Goal: Check status

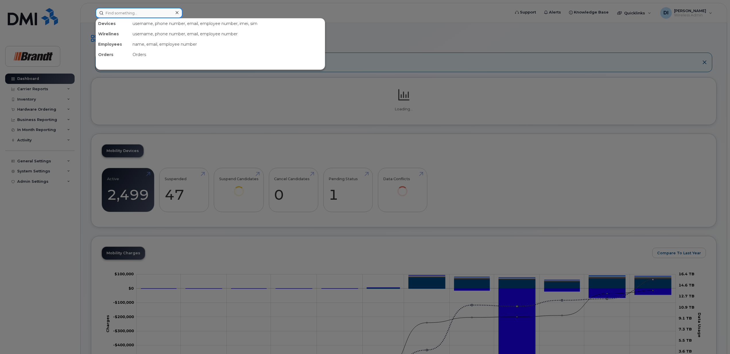
click at [140, 14] on input at bounding box center [139, 13] width 87 height 10
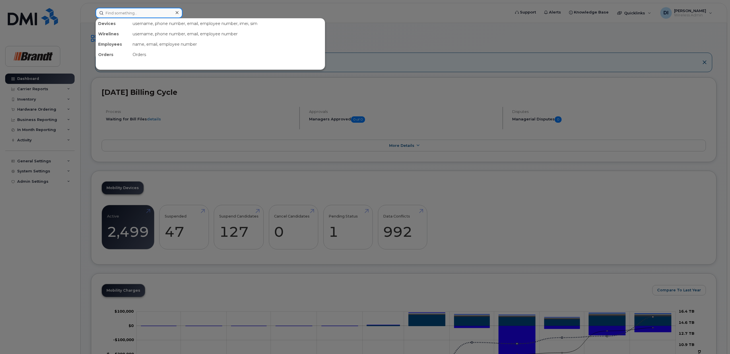
paste input "7786946885"
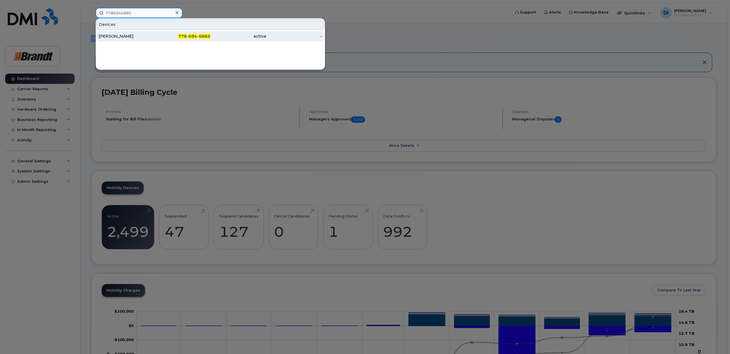
type input "7786946885"
click at [130, 38] on div "[PERSON_NAME]" at bounding box center [127, 36] width 56 height 6
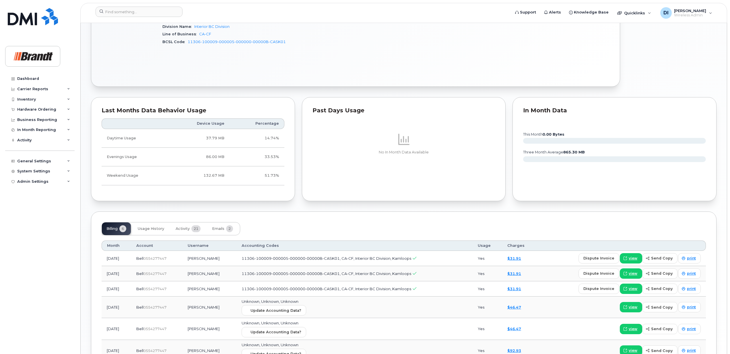
scroll to position [336, 0]
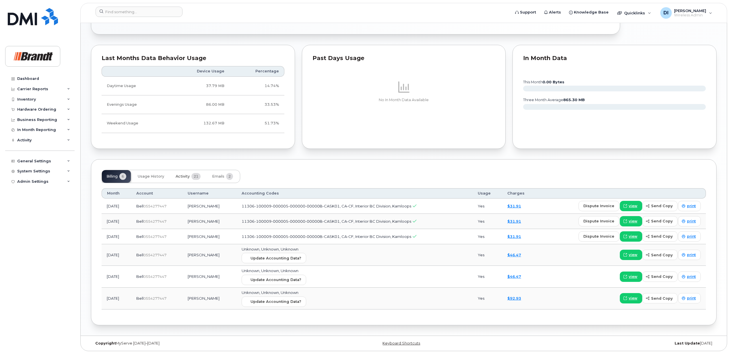
click at [186, 175] on span "Activity" at bounding box center [183, 176] width 14 height 5
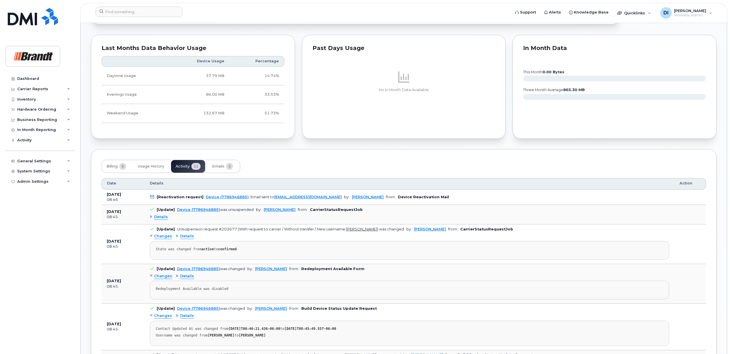
scroll to position [344, 0]
drag, startPoint x: 238, startPoint y: 230, endPoint x: 376, endPoint y: 231, distance: 137.8
click at [376, 232] on td "[Update] Unsuspension request #203677 (With request to carrier / Without transf…" at bounding box center [410, 243] width 530 height 40
drag, startPoint x: 376, startPoint y: 231, endPoint x: 377, endPoint y: 238, distance: 6.4
click at [377, 238] on div "Changes Details State was changed from active to confirmed" at bounding box center [410, 245] width 520 height 28
